Goal: Ask a question: Seek information or help from site administrators or community

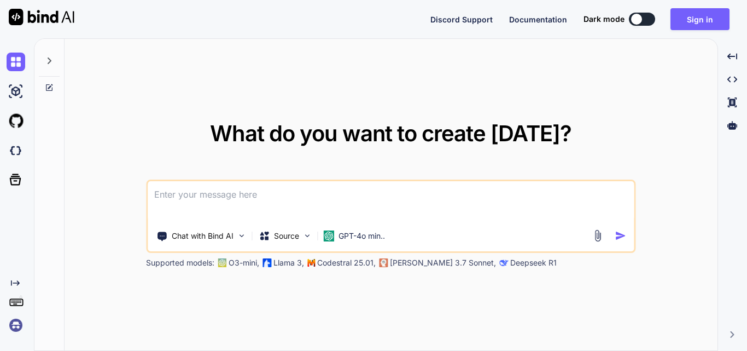
click at [250, 190] on textarea at bounding box center [391, 201] width 486 height 40
click at [249, 192] on textarea at bounding box center [391, 201] width 486 height 40
click at [693, 21] on button "Sign in" at bounding box center [700, 19] width 59 height 22
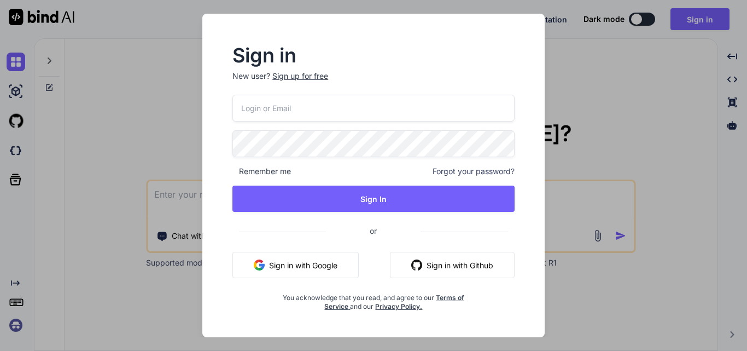
click at [259, 111] on input "email" at bounding box center [374, 108] width 282 height 27
type input "[EMAIL_ADDRESS][DOMAIN_NAME]"
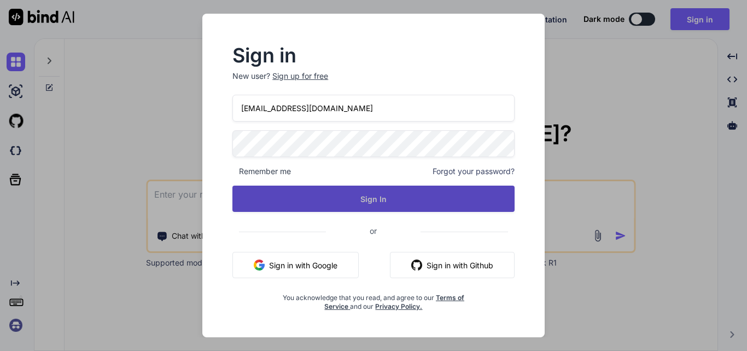
click at [379, 202] on button "Sign In" at bounding box center [374, 198] width 282 height 26
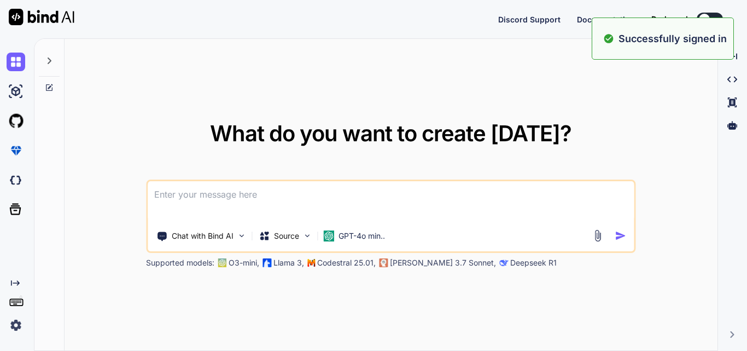
type textarea "x"
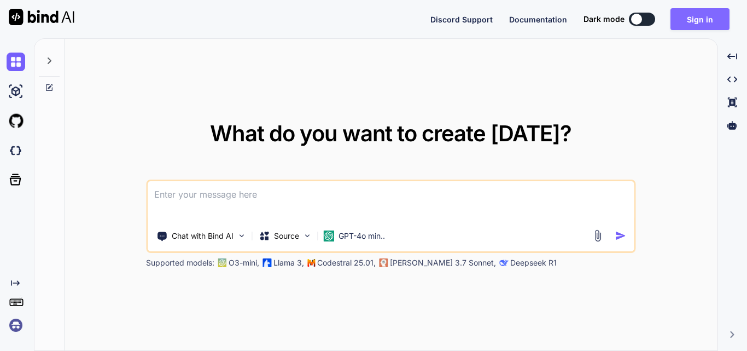
click at [699, 23] on button "Sign in" at bounding box center [700, 19] width 59 height 22
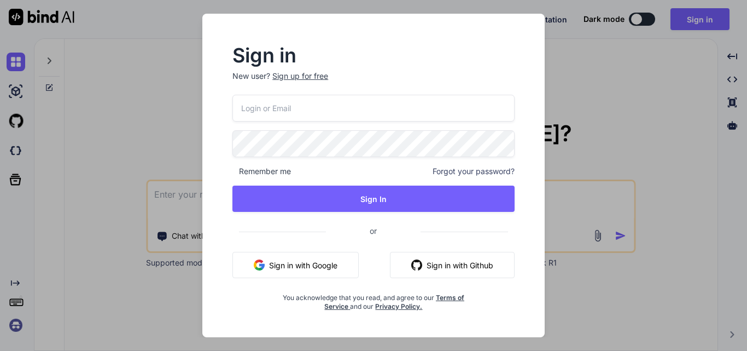
click at [310, 109] on input "email" at bounding box center [374, 108] width 282 height 27
type input "[EMAIL_ADDRESS][DOMAIN_NAME]"
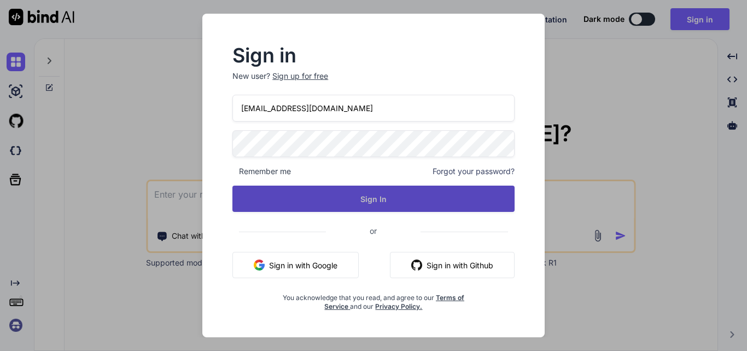
click at [359, 205] on button "Sign In" at bounding box center [374, 198] width 282 height 26
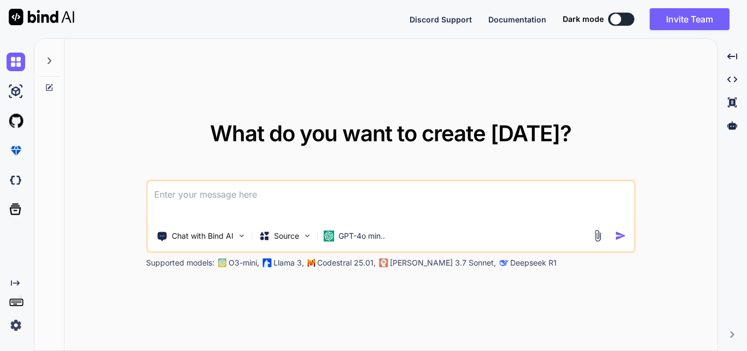
click at [276, 196] on textarea at bounding box center [391, 201] width 486 height 40
type textarea "x"
type textarea "h"
type textarea "x"
type textarea "hi"
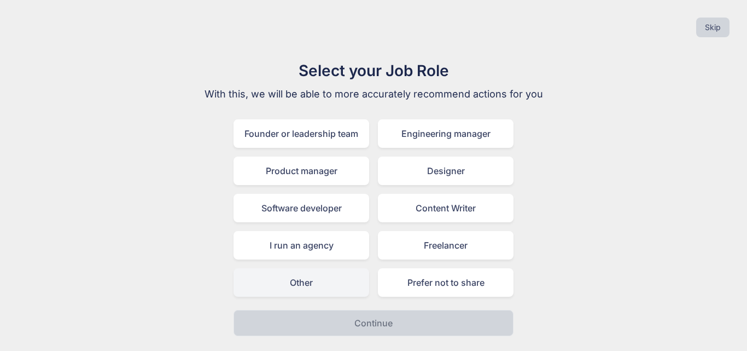
click at [337, 282] on div "Other" at bounding box center [302, 282] width 136 height 28
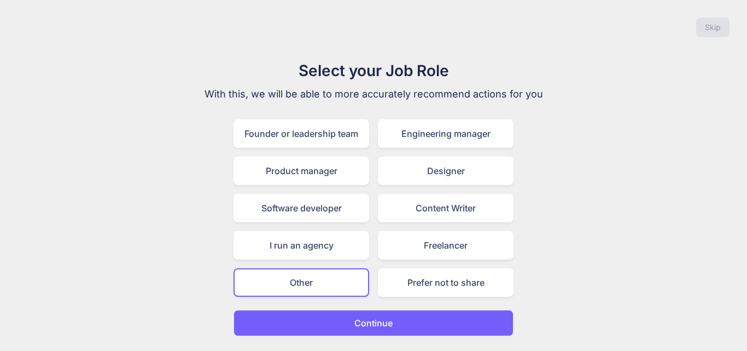
click at [363, 322] on p "Continue" at bounding box center [374, 322] width 38 height 13
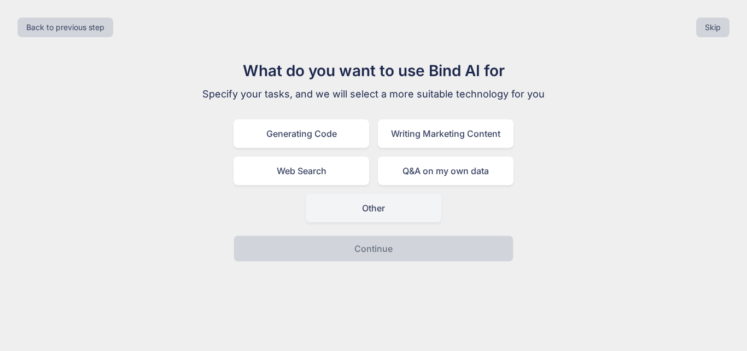
click at [385, 216] on div "Other" at bounding box center [374, 208] width 136 height 28
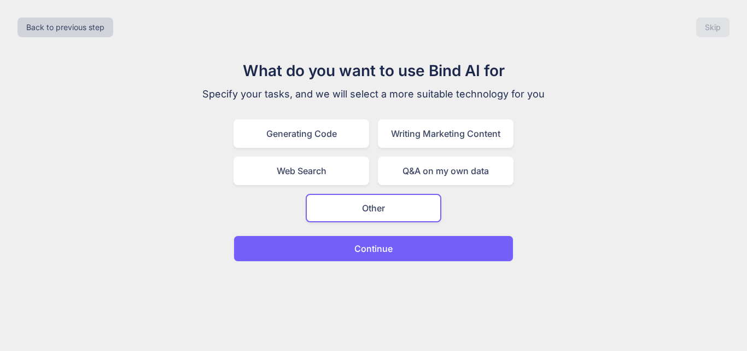
click at [388, 248] on p "Continue" at bounding box center [374, 248] width 38 height 13
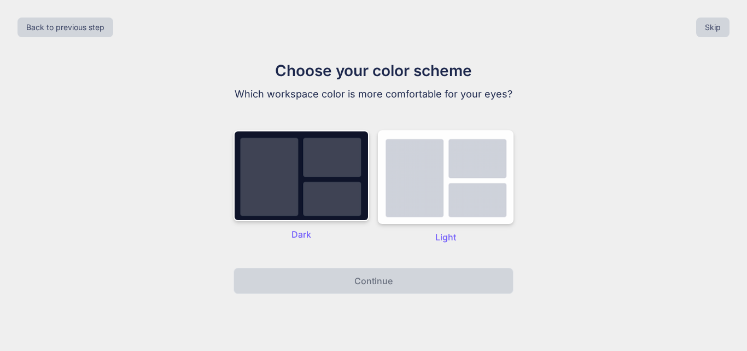
click at [507, 231] on p "Light" at bounding box center [446, 236] width 136 height 13
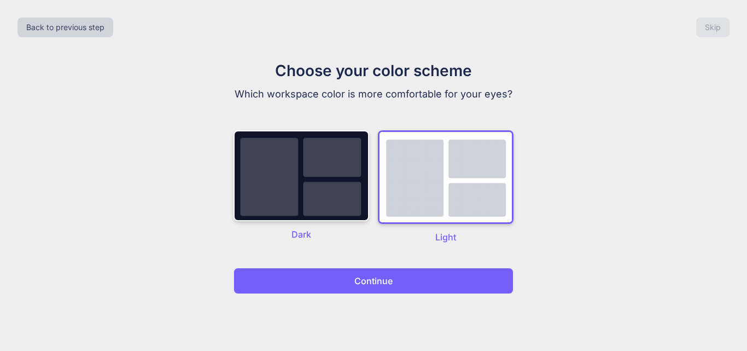
click at [408, 321] on div "Back to previous step Skip Choose your color scheme Which workspace color is mo…" at bounding box center [373, 175] width 747 height 351
click at [397, 324] on div "Back to previous step Skip Choose your color scheme Which workspace color is mo…" at bounding box center [373, 175] width 747 height 351
click at [362, 279] on p "Continue" at bounding box center [374, 280] width 38 height 13
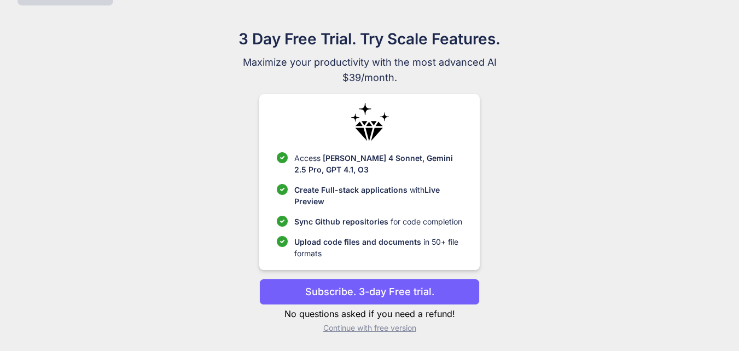
click at [355, 328] on p "Continue with free version" at bounding box center [369, 327] width 221 height 11
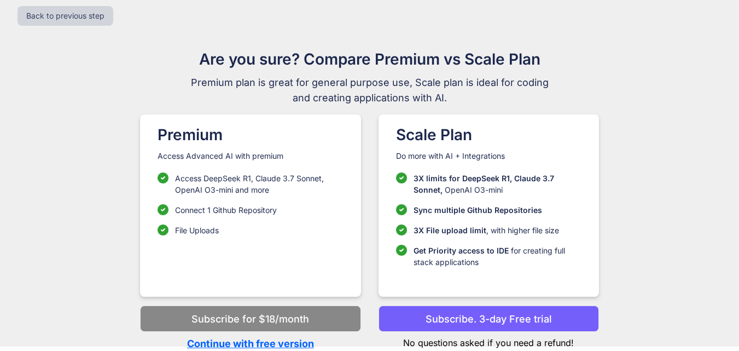
scroll to position [11, 0]
click at [267, 343] on p "Continue with free version" at bounding box center [250, 343] width 221 height 15
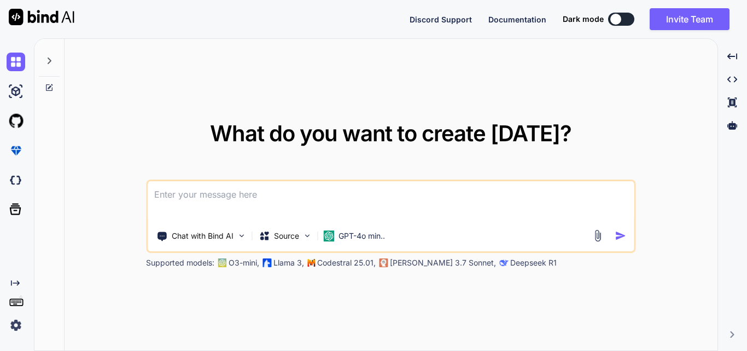
click at [442, 199] on textarea at bounding box center [391, 201] width 486 height 40
type textarea "x"
type textarea "h"
type textarea "x"
type textarea "hi"
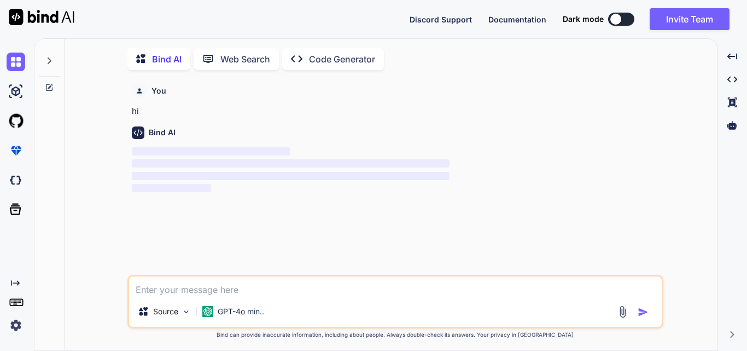
scroll to position [4, 0]
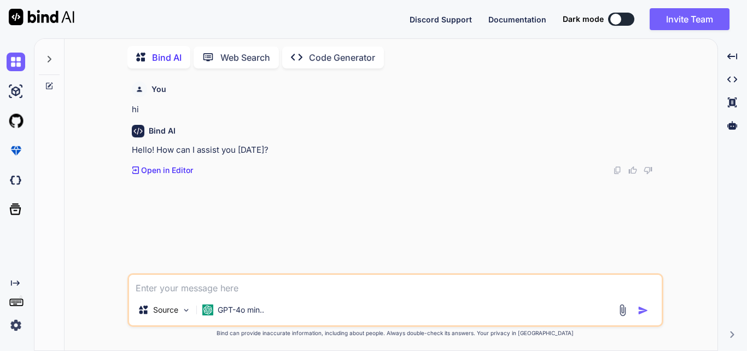
click at [15, 324] on img at bounding box center [16, 325] width 19 height 19
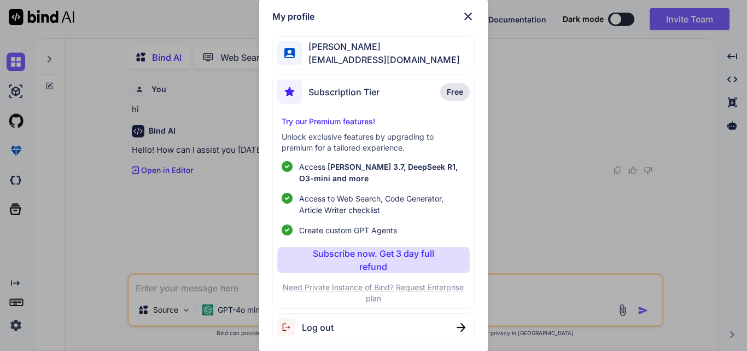
click at [472, 14] on img at bounding box center [468, 16] width 13 height 13
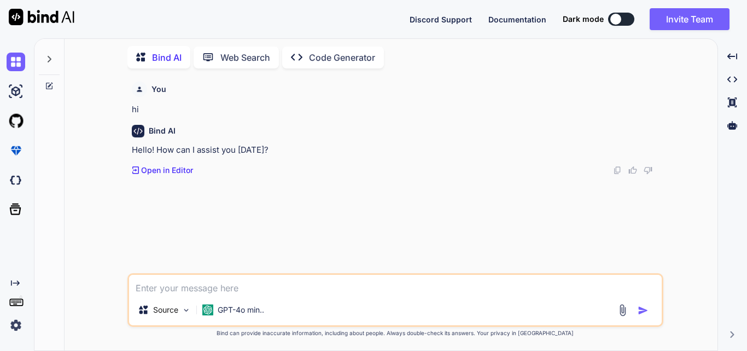
click at [222, 282] on textarea at bounding box center [395, 285] width 533 height 20
type textarea "x"
type textarea "h"
type textarea "x"
type textarea "hi"
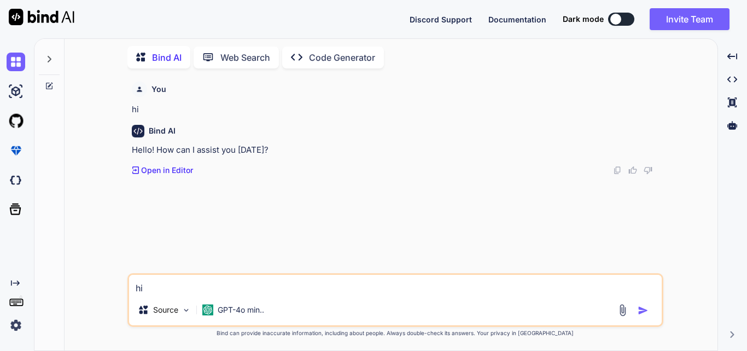
type textarea "x"
type textarea "h"
type textarea "x"
click at [185, 270] on div "You hi Bind AI Hello! How can I assist you [DATE]? Created with Pixso. Open in …" at bounding box center [397, 175] width 534 height 196
click at [144, 290] on textarea at bounding box center [395, 285] width 533 height 20
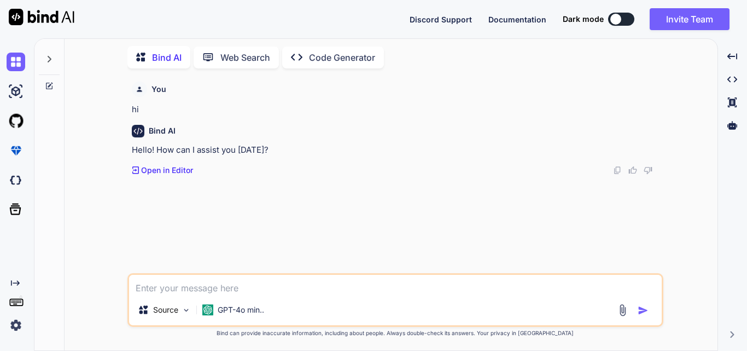
paste textarea "function displayOrderData(data) { console.log(data); const tableBody = $('#orde…"
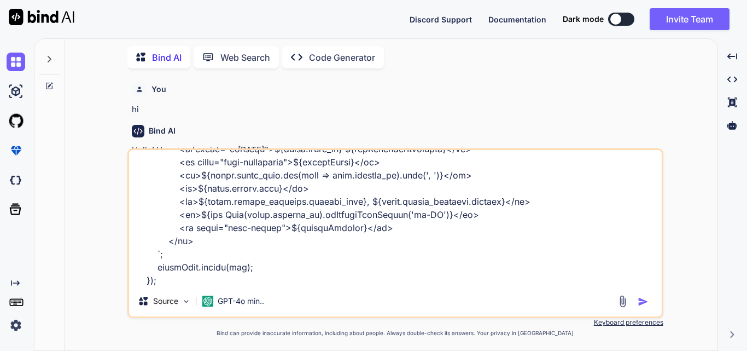
type textarea "function displayOrderData(data) { console.log(data); const tableBody = $('#orde…"
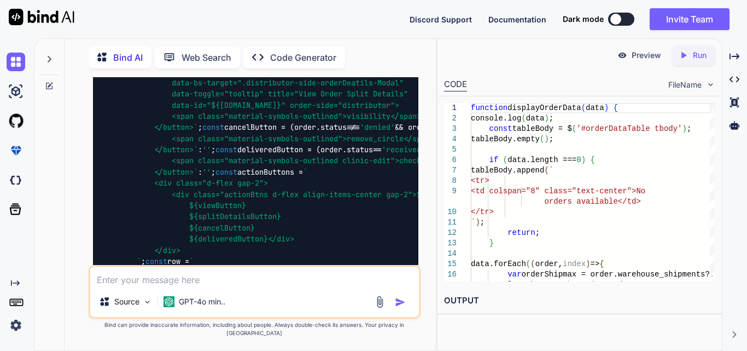
scroll to position [1412, 0]
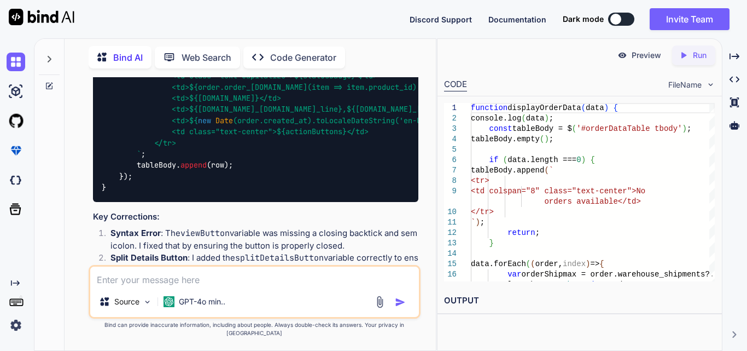
drag, startPoint x: 158, startPoint y: 162, endPoint x: 190, endPoint y: 215, distance: 62.1
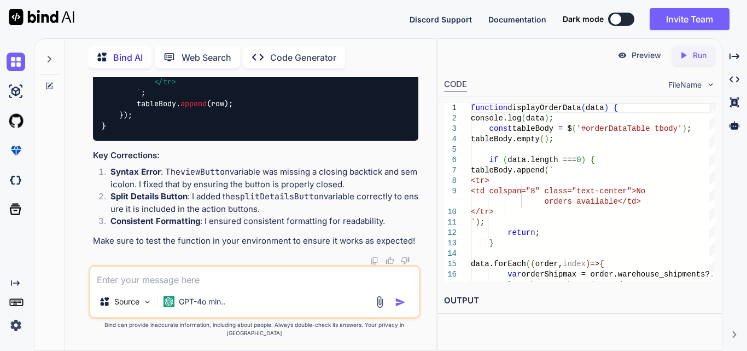
scroll to position [1795, 0]
drag, startPoint x: 256, startPoint y: 147, endPoint x: 195, endPoint y: 156, distance: 61.0
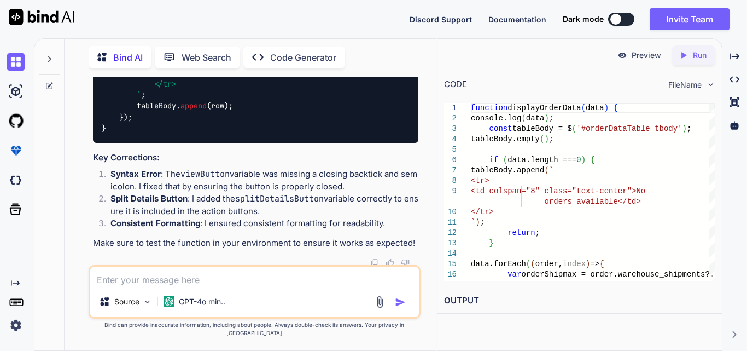
scroll to position [1466, 0]
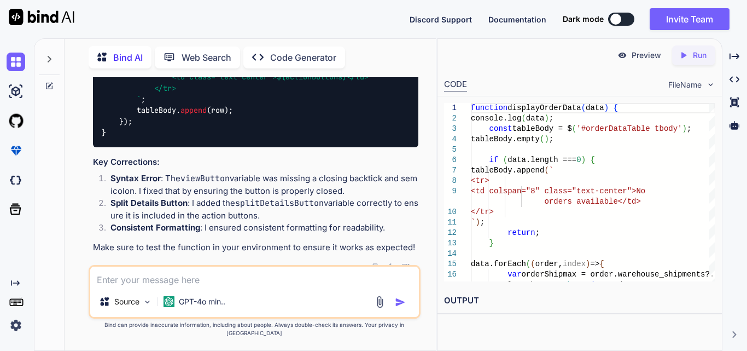
drag, startPoint x: 134, startPoint y: 176, endPoint x: 221, endPoint y: 260, distance: 120.7
copy code "const splitDetailsButton = ` <button class="btn viewBtn orderRecord-split-detai…"
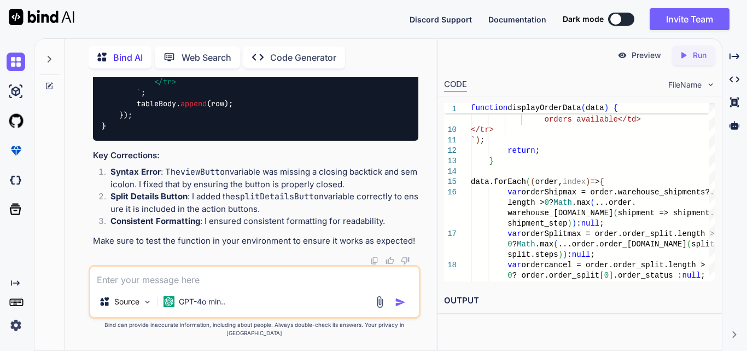
scroll to position [1795, 0]
drag, startPoint x: 190, startPoint y: 112, endPoint x: 294, endPoint y: 112, distance: 104.0
copy span "${splitDetailsButton}"
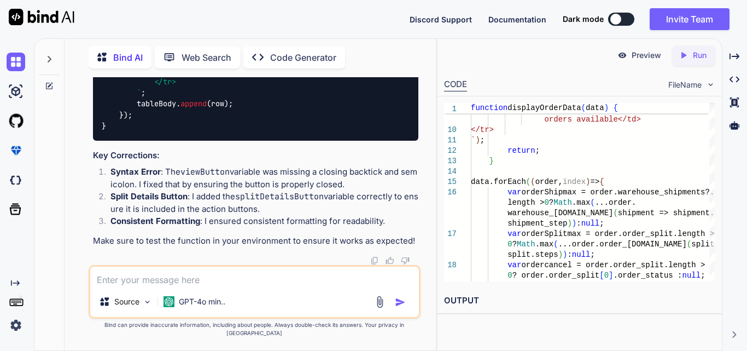
click at [156, 281] on textarea at bounding box center [254, 276] width 329 height 20
paste textarea "Too few arguments to function App\Http\Controllers\Distributor\OrderDistributor…"
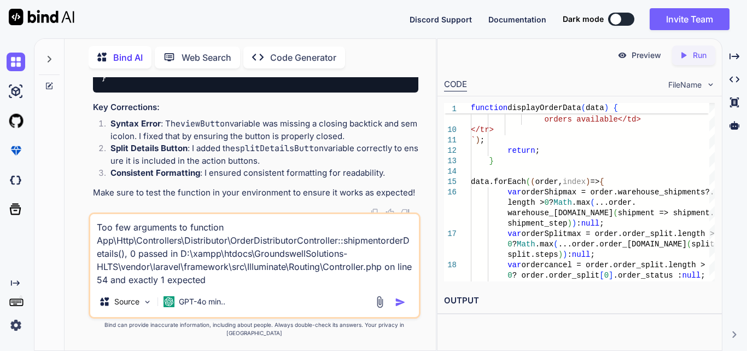
type textarea "Too few arguments to function App\Http\Controllers\Distributor\OrderDistributor…"
click at [400, 307] on img "button" at bounding box center [400, 302] width 11 height 11
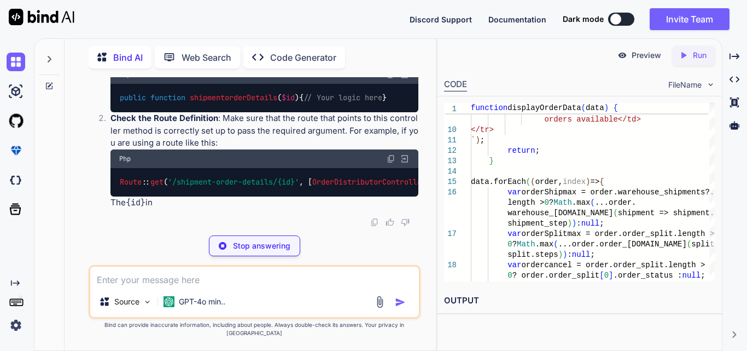
scroll to position [2378, 0]
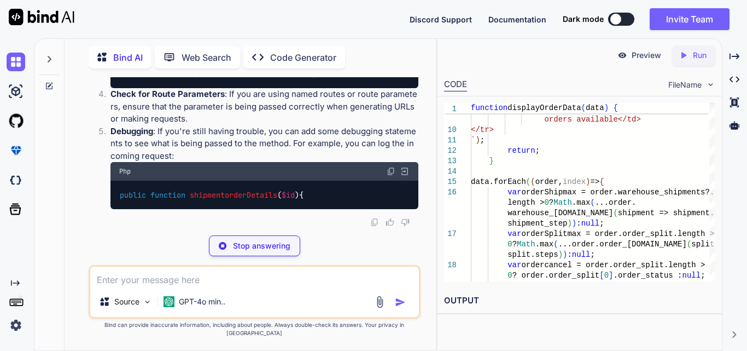
drag, startPoint x: 286, startPoint y: 142, endPoint x: 297, endPoint y: 140, distance: 10.6
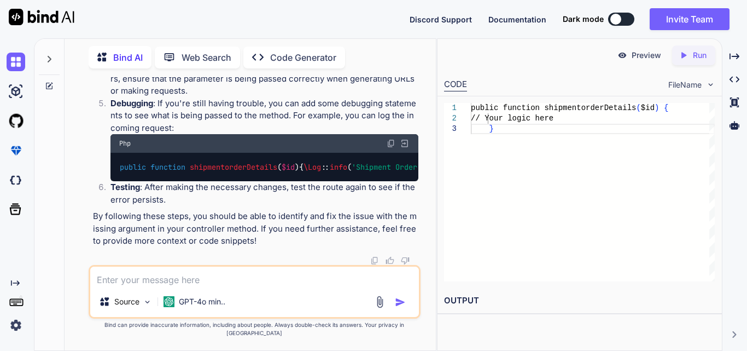
scroll to position [2707, 0]
click at [147, 286] on textarea at bounding box center [254, 276] width 329 height 20
paste textarea "function displayOrderData(data) { console.log(data); const tableBody = $('#orde…"
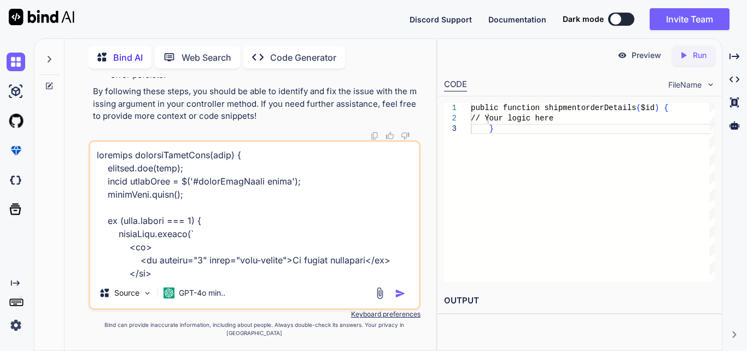
scroll to position [1669, 0]
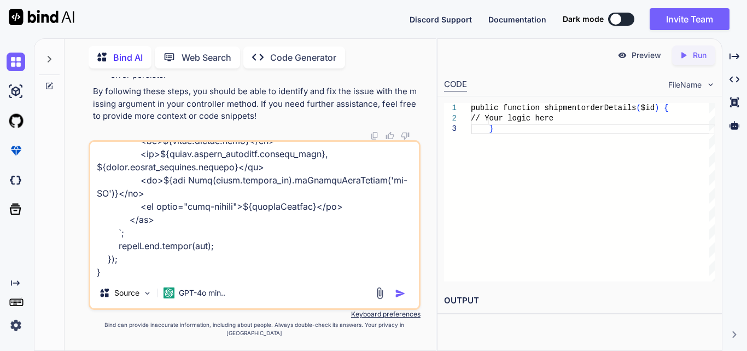
click at [132, 277] on textarea at bounding box center [254, 210] width 329 height 136
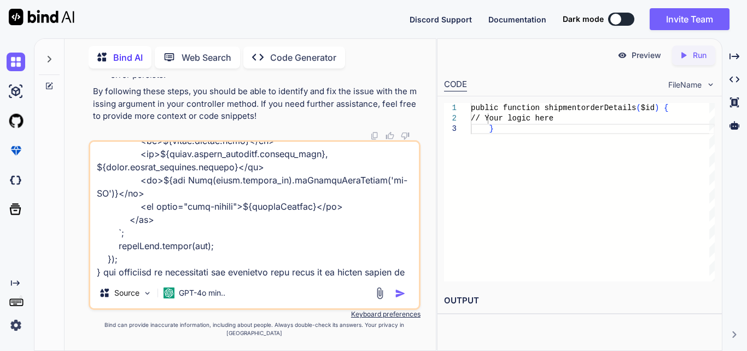
scroll to position [1682, 0]
type textarea "function displayOrderData(data) { console.log(data); const tableBody = $('#orde…"
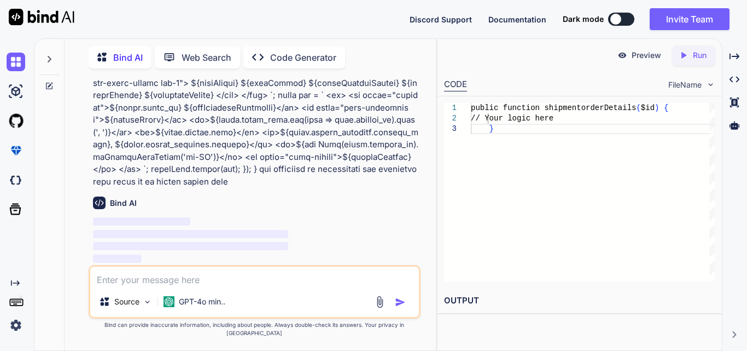
scroll to position [3468, 0]
